Goal: Transaction & Acquisition: Obtain resource

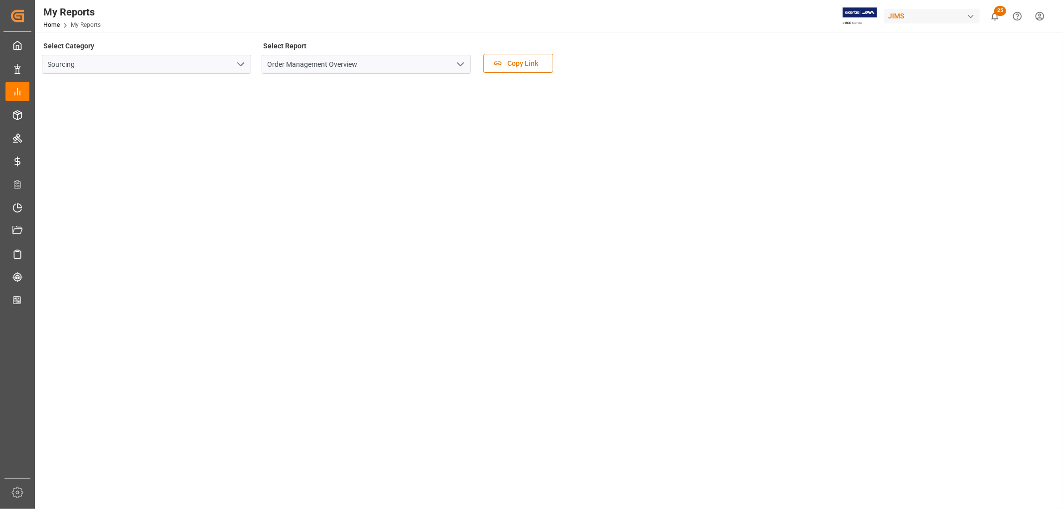
scroll to position [111, 0]
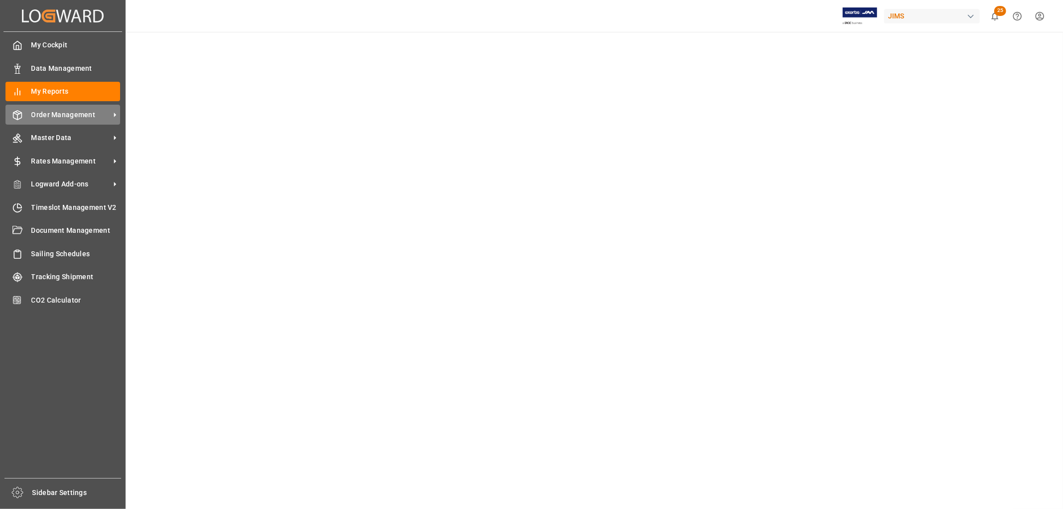
click at [65, 117] on span "Order Management" at bounding box center [70, 115] width 79 height 10
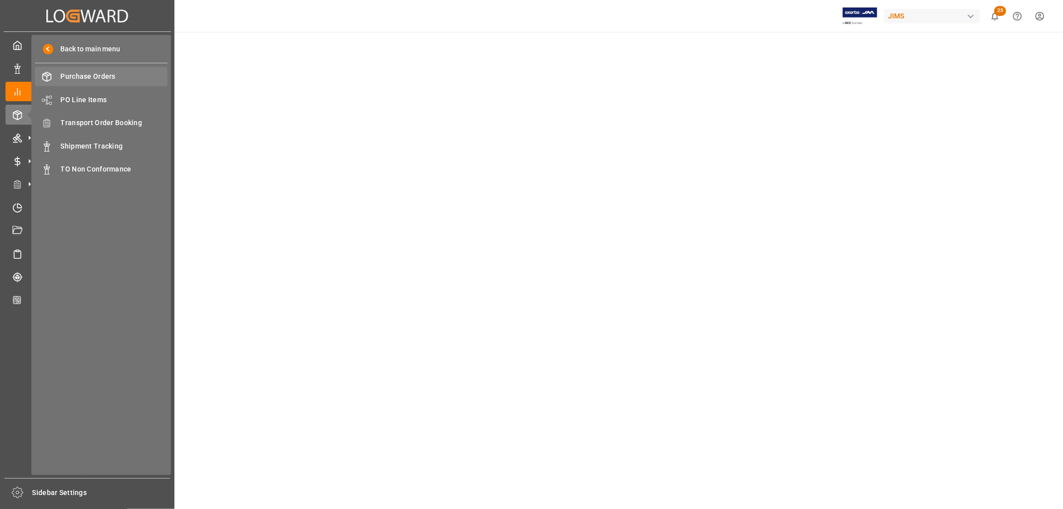
click at [89, 78] on span "Purchase Orders" at bounding box center [114, 76] width 107 height 10
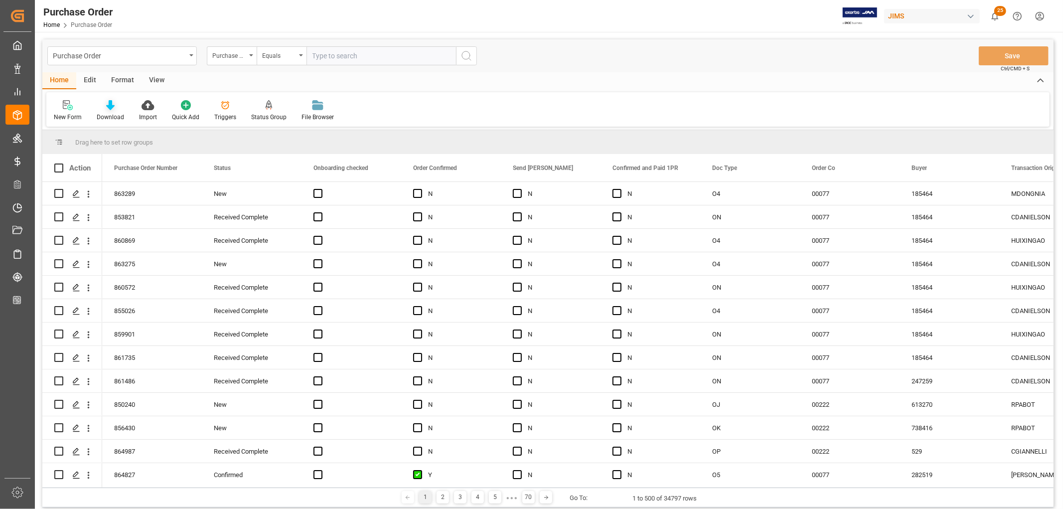
click at [111, 106] on icon at bounding box center [110, 105] width 8 height 10
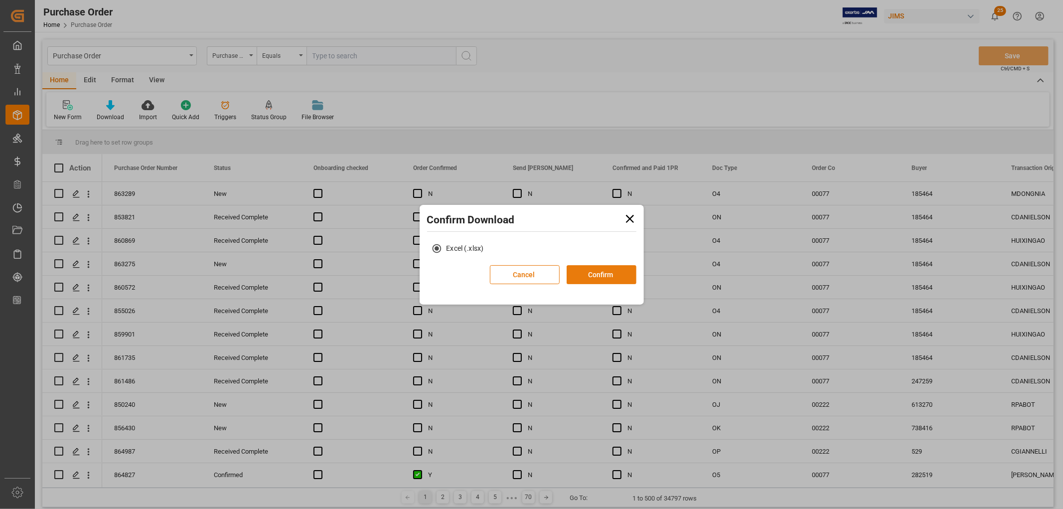
click at [605, 278] on button "Confirm" at bounding box center [602, 274] width 70 height 19
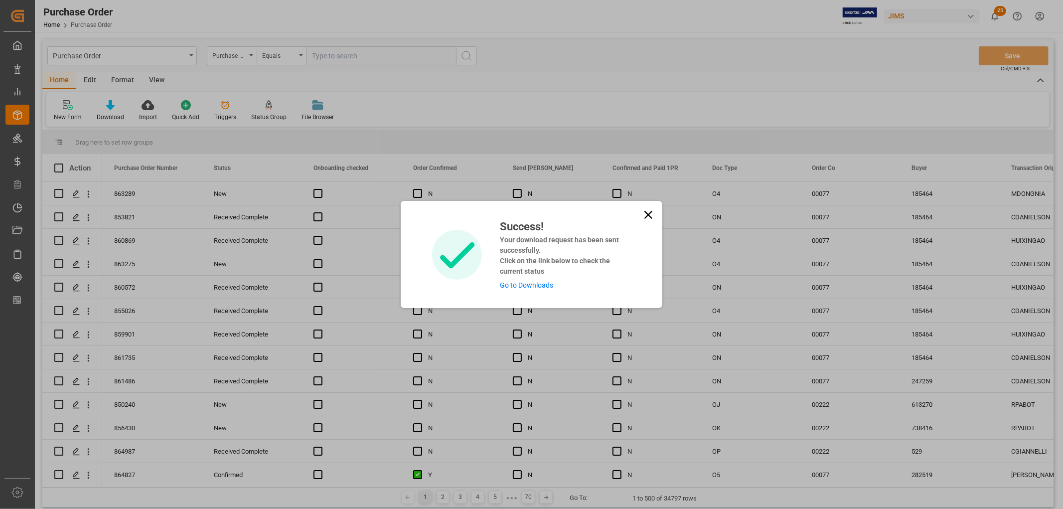
click at [521, 284] on link "Go to Downloads" at bounding box center [526, 285] width 53 height 8
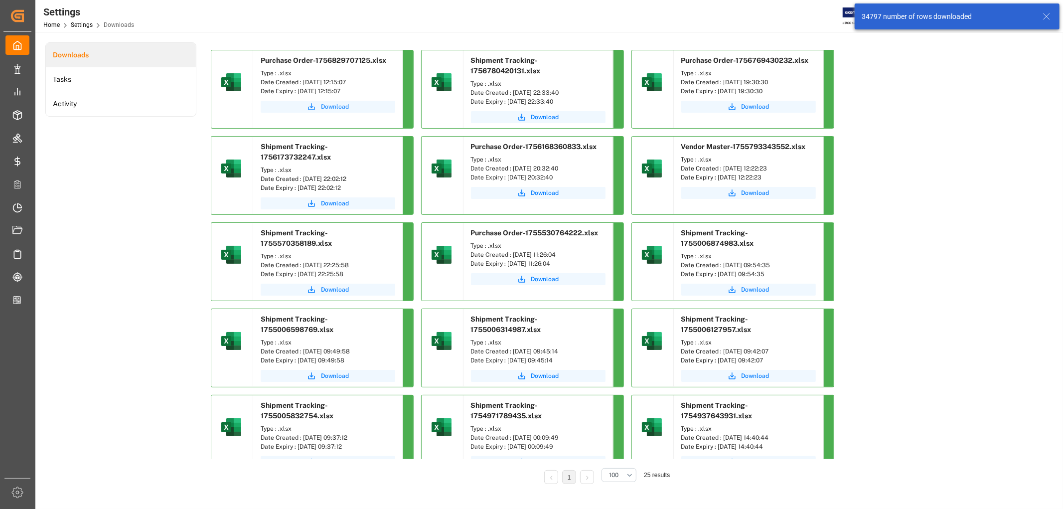
click at [332, 106] on span "Download" at bounding box center [335, 106] width 28 height 9
